Goal: Transaction & Acquisition: Purchase product/service

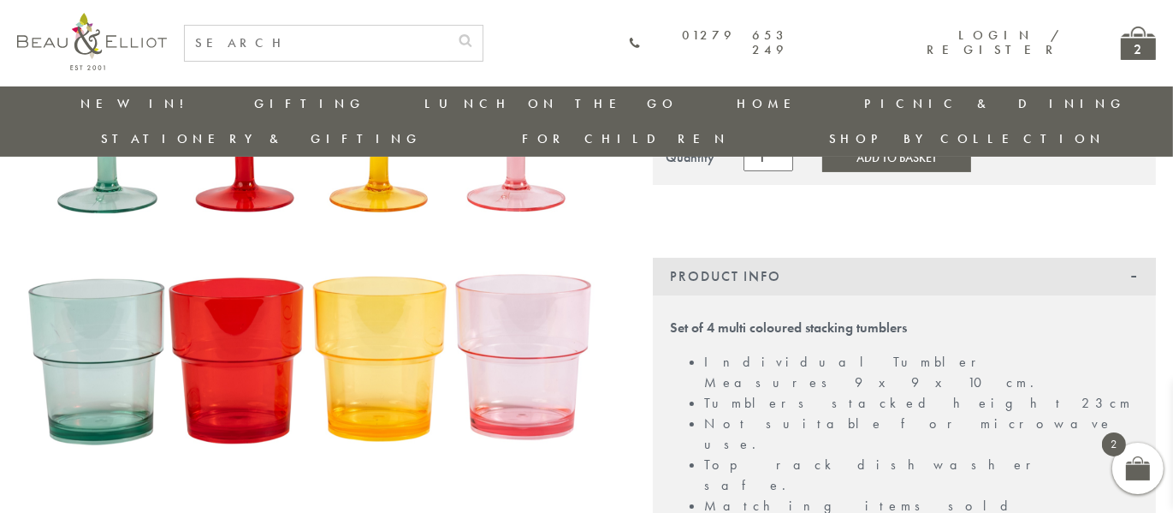
scroll to position [49, 0]
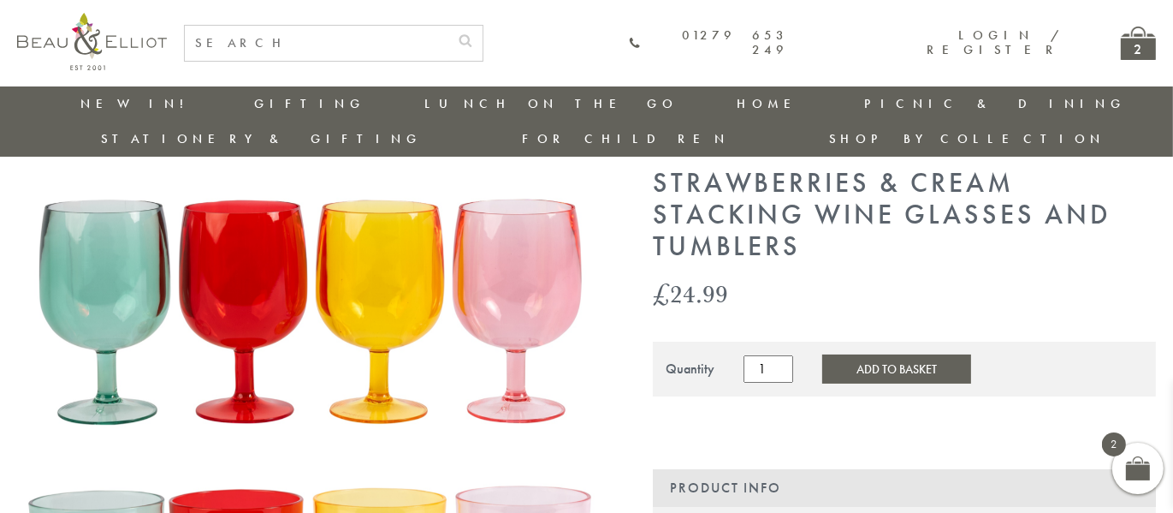
click at [1133, 45] on div "2" at bounding box center [1138, 43] width 35 height 33
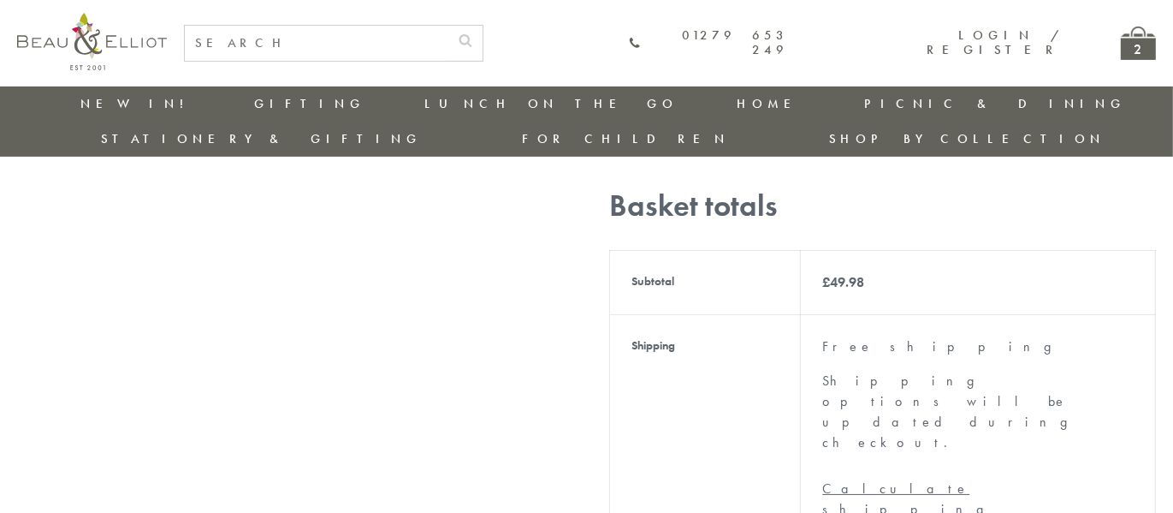
scroll to position [648, 0]
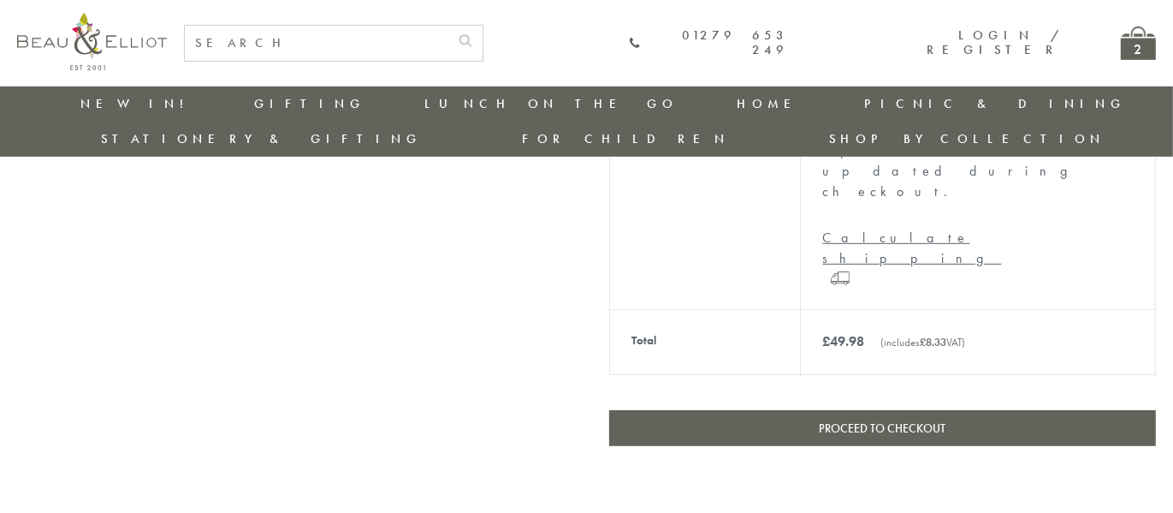
click at [828, 410] on link "Proceed to checkout" at bounding box center [882, 428] width 547 height 36
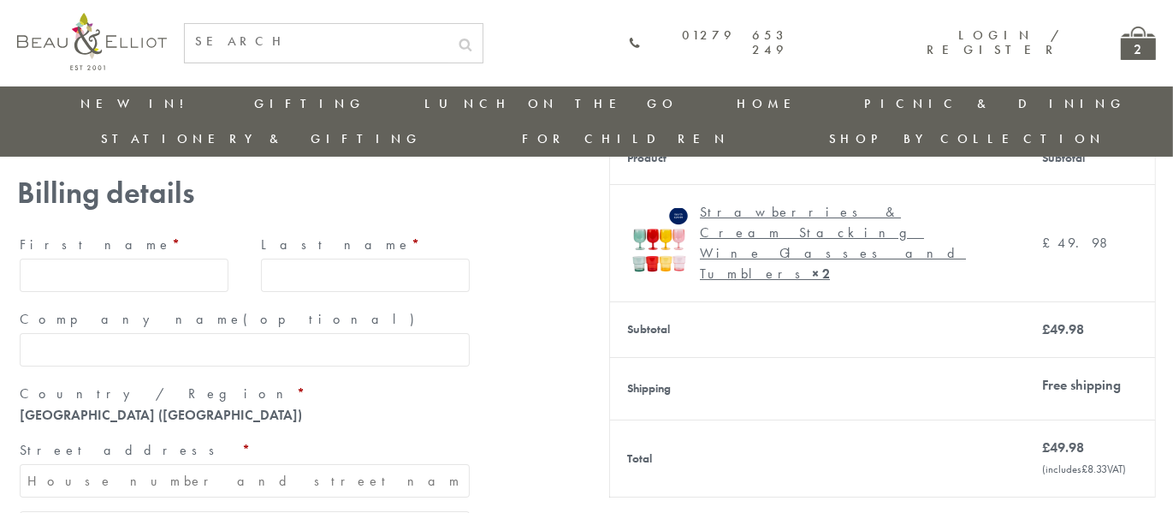
scroll to position [147, 0]
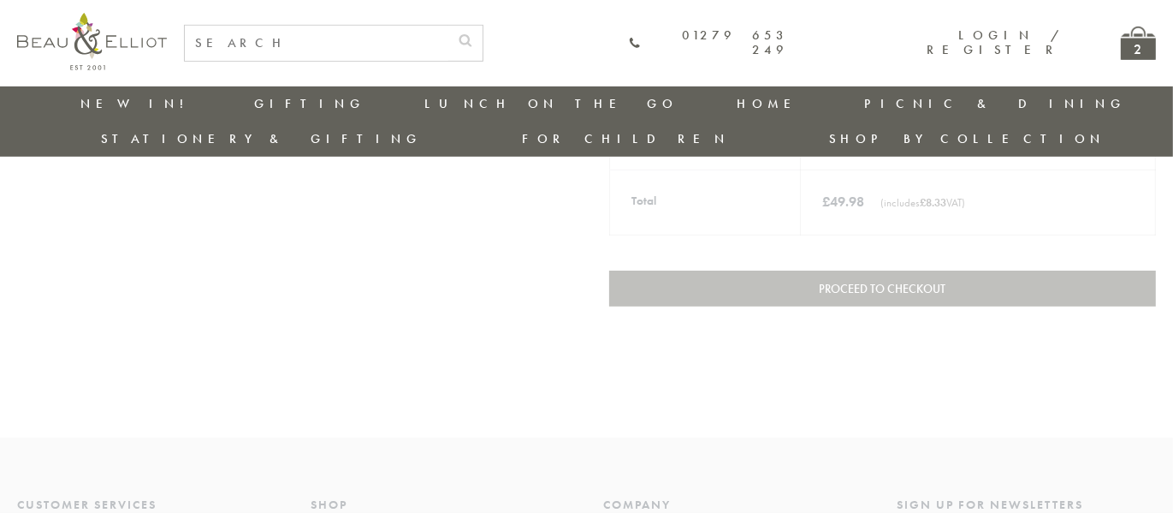
scroll to position [1027, 0]
